Goal: Task Accomplishment & Management: Manage account settings

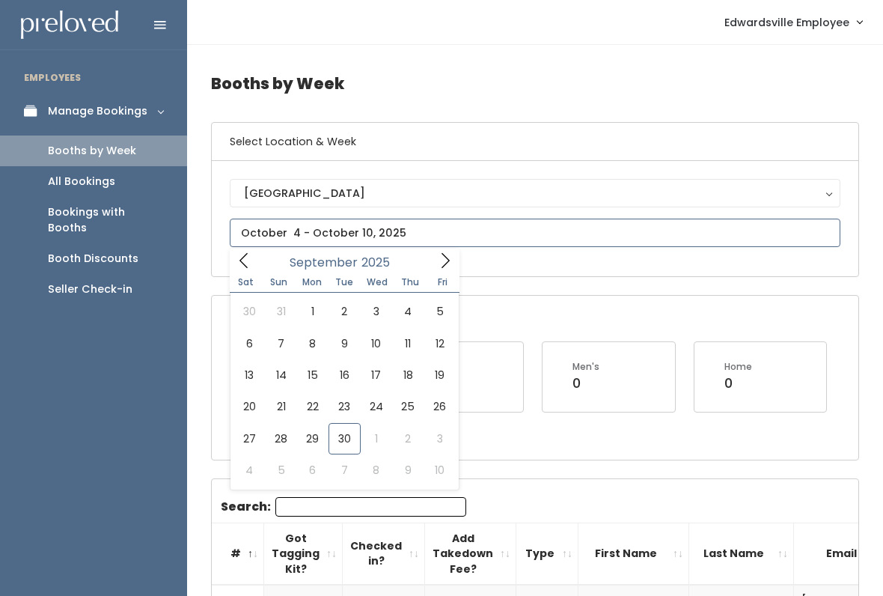
type input "September 27 to October 3"
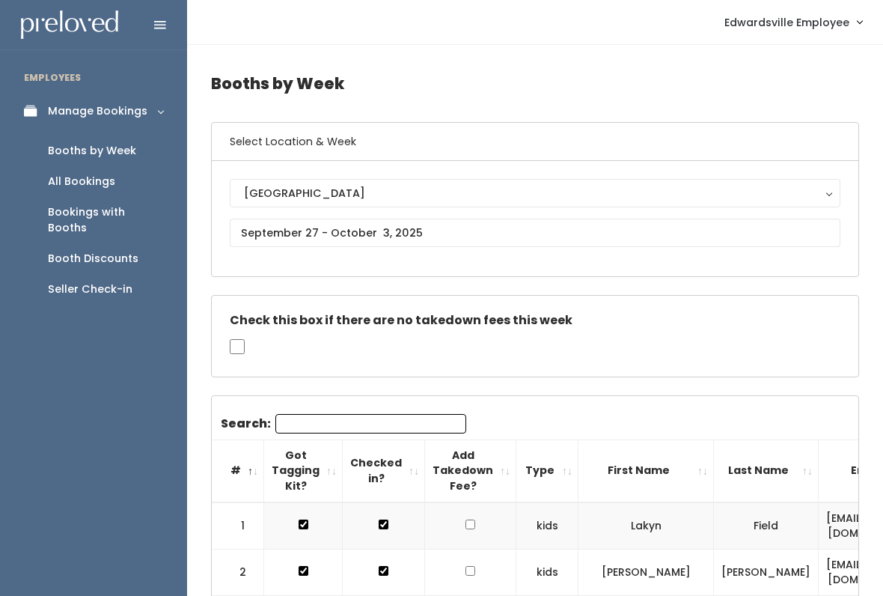
click at [125, 251] on div "Booth Discounts" at bounding box center [93, 259] width 91 height 16
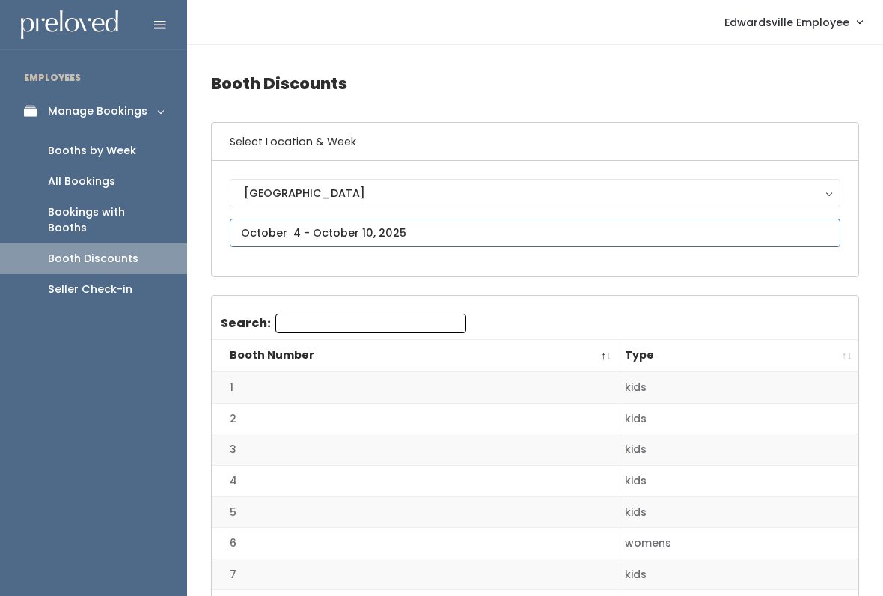
click at [497, 232] on input "text" at bounding box center [535, 232] width 611 height 28
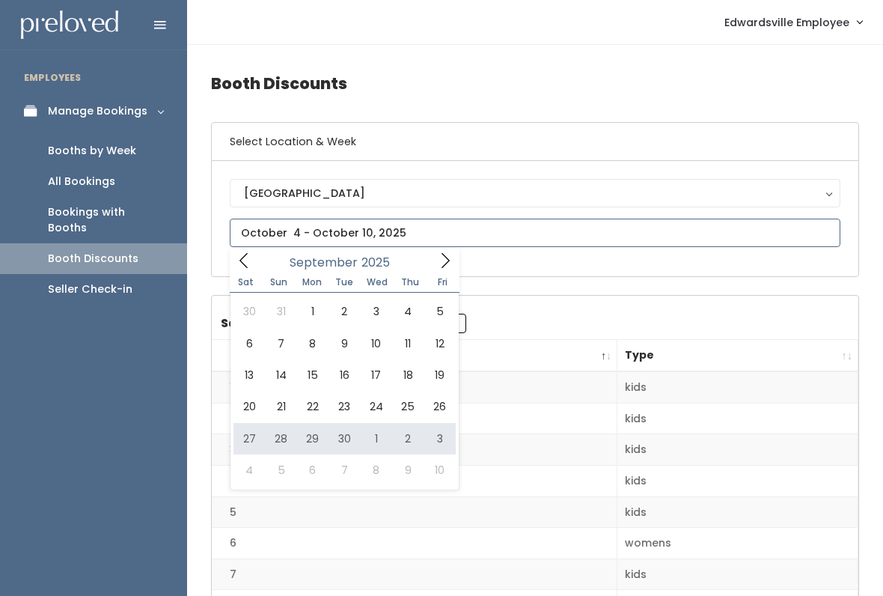
type input "September 27 to October 3"
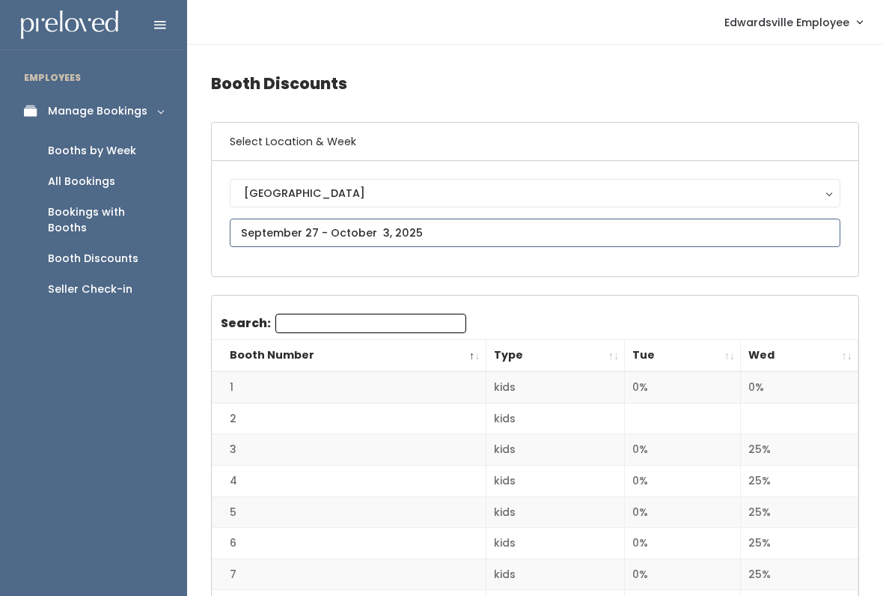
click at [565, 228] on input "text" at bounding box center [535, 232] width 611 height 28
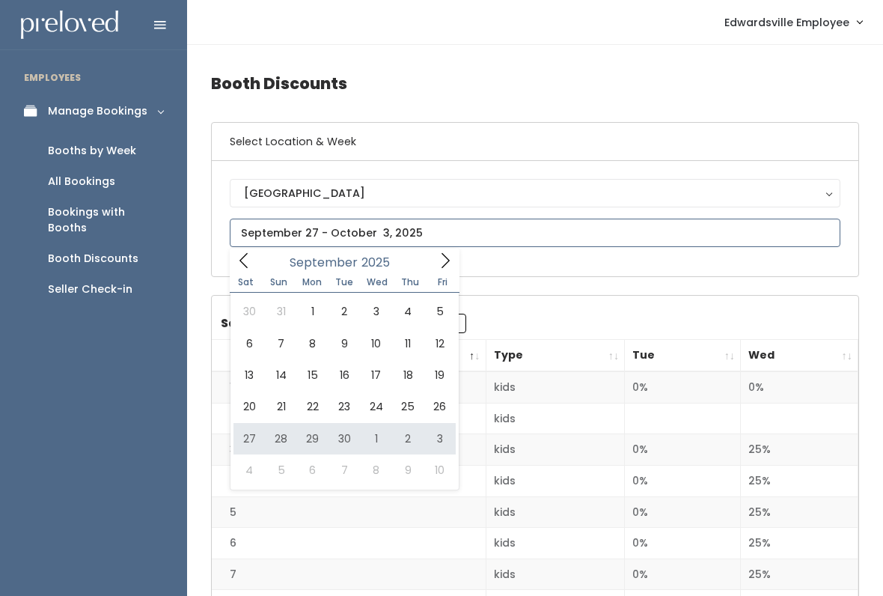
type input "September 27 to October 3"
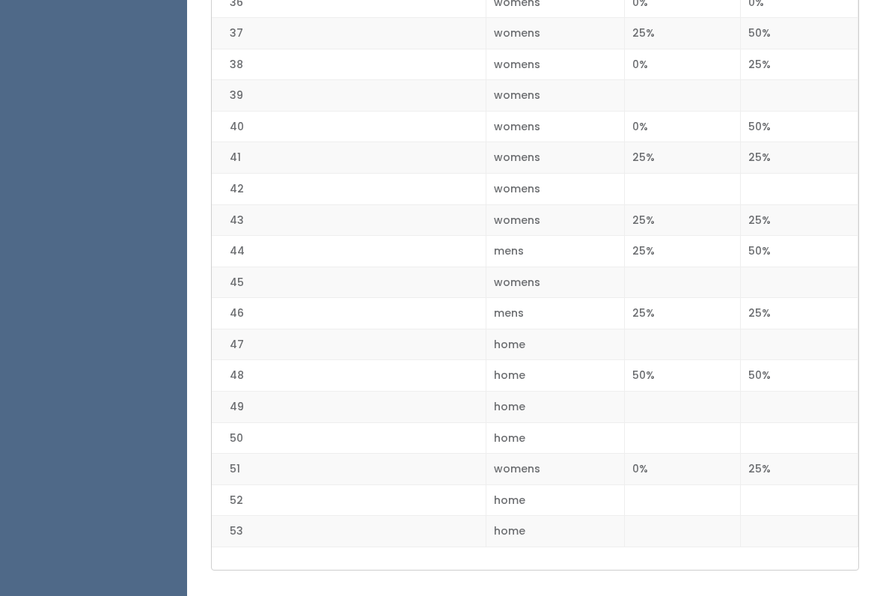
scroll to position [1476, 0]
click at [282, 327] on td "47" at bounding box center [349, 342] width 274 height 31
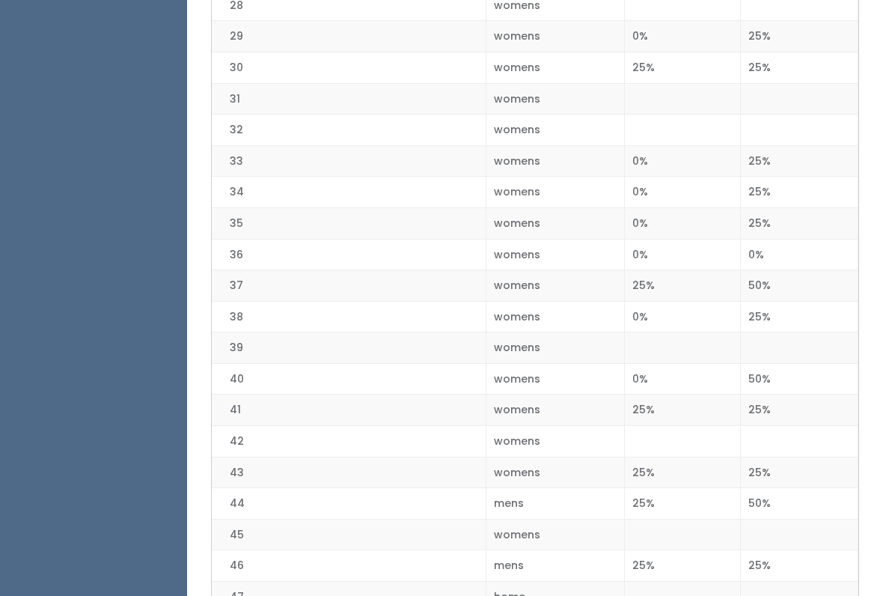
scroll to position [1514, 0]
